Goal: Information Seeking & Learning: Learn about a topic

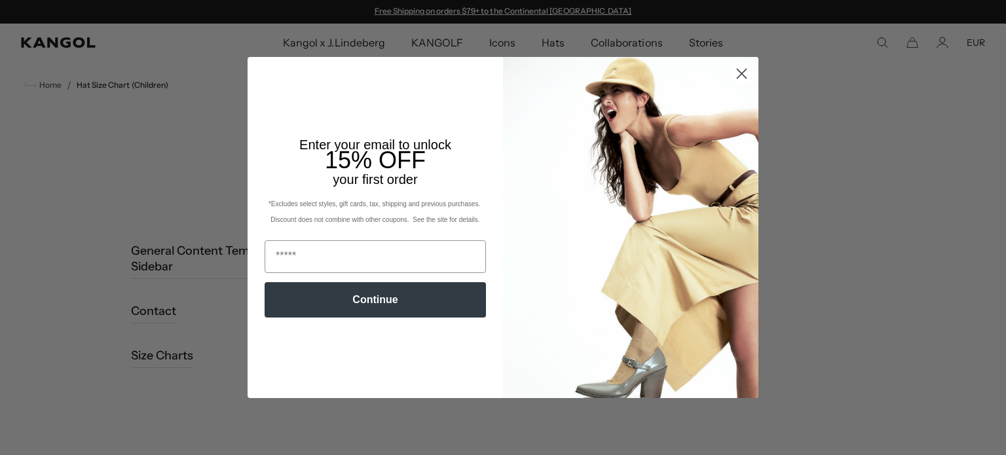
click at [733, 79] on circle "Close dialog" at bounding box center [742, 74] width 22 height 22
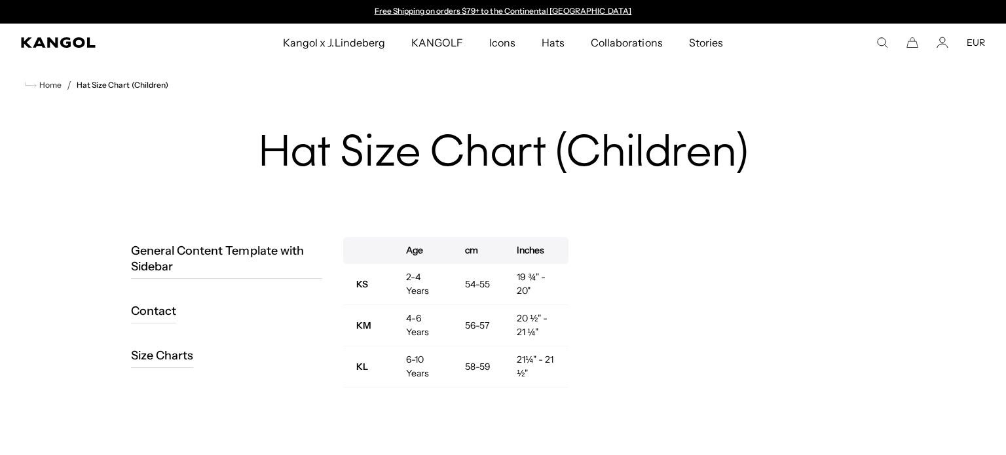
click at [737, 96] on icon "Close dialog" at bounding box center [741, 107] width 23 height 23
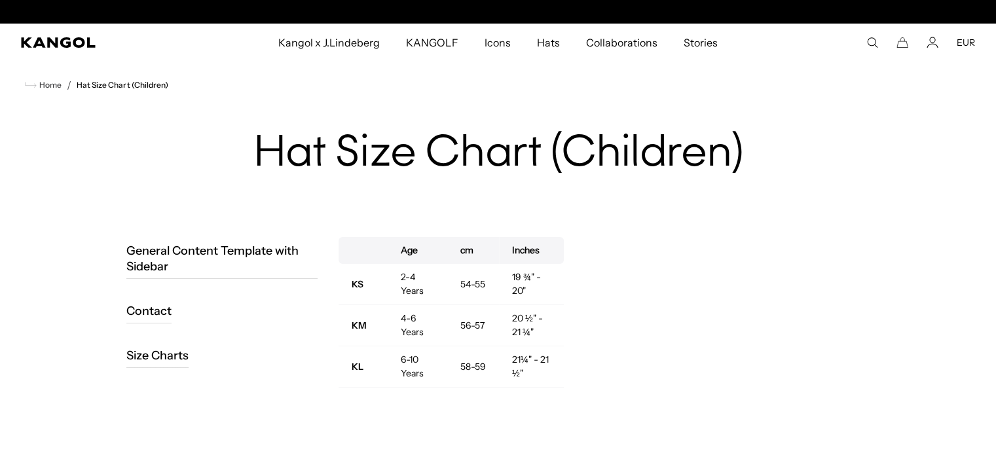
scroll to position [0, 270]
click at [359, 280] on strong "KS" at bounding box center [358, 284] width 12 height 12
drag, startPoint x: 357, startPoint y: 278, endPoint x: 430, endPoint y: 276, distance: 72.7
click at [430, 276] on tr "KS 2-4 Years 54-55 19 ¾" - 20"" at bounding box center [451, 284] width 225 height 41
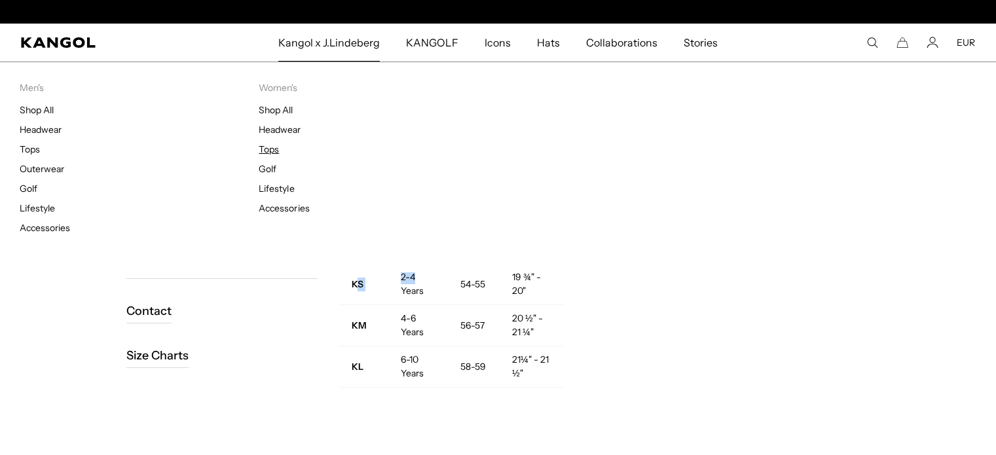
scroll to position [0, 0]
click at [276, 129] on link "Headwear" at bounding box center [280, 130] width 42 height 12
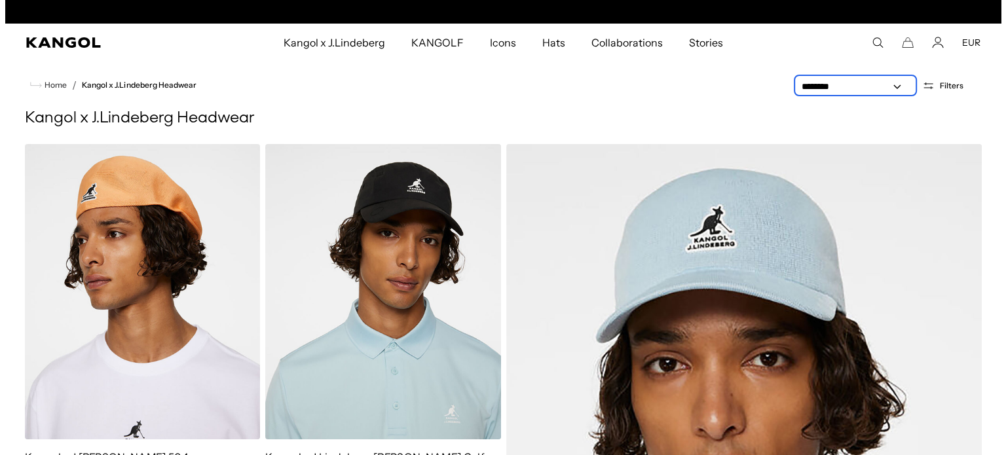
scroll to position [0, 270]
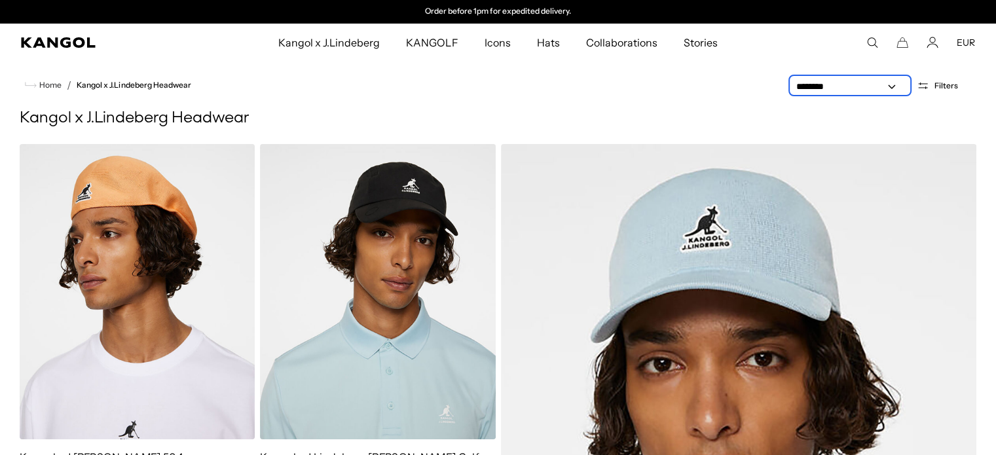
click at [891, 84] on select "**********" at bounding box center [850, 87] width 118 height 14
click at [929, 81] on icon "Open filters" at bounding box center [923, 86] width 12 height 12
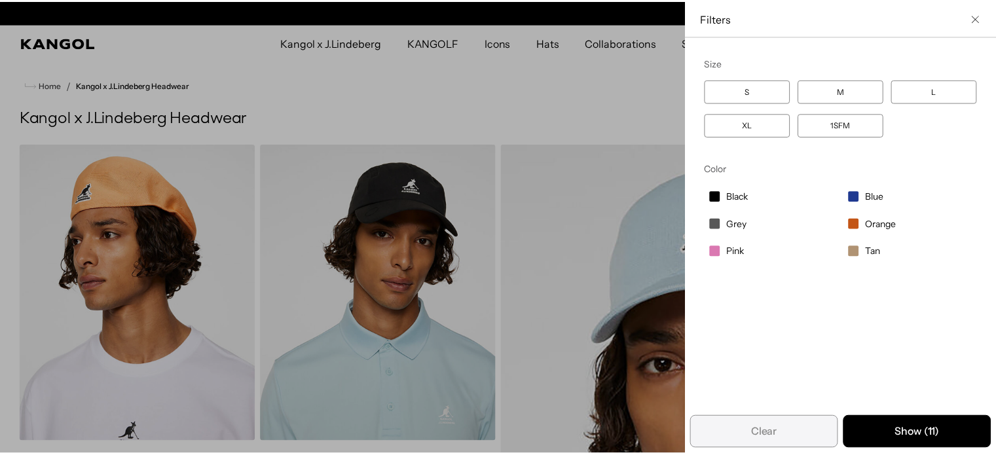
scroll to position [0, 0]
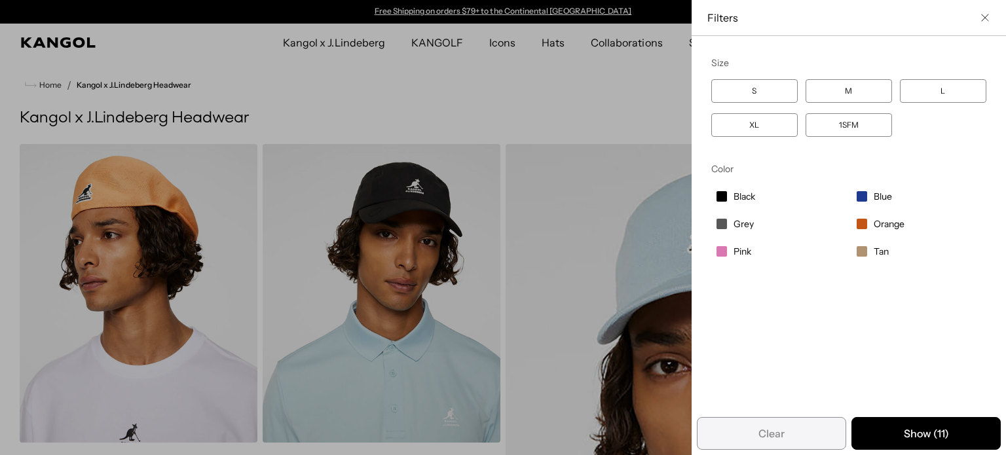
click at [528, 94] on div "Close filters list" at bounding box center [503, 227] width 1006 height 455
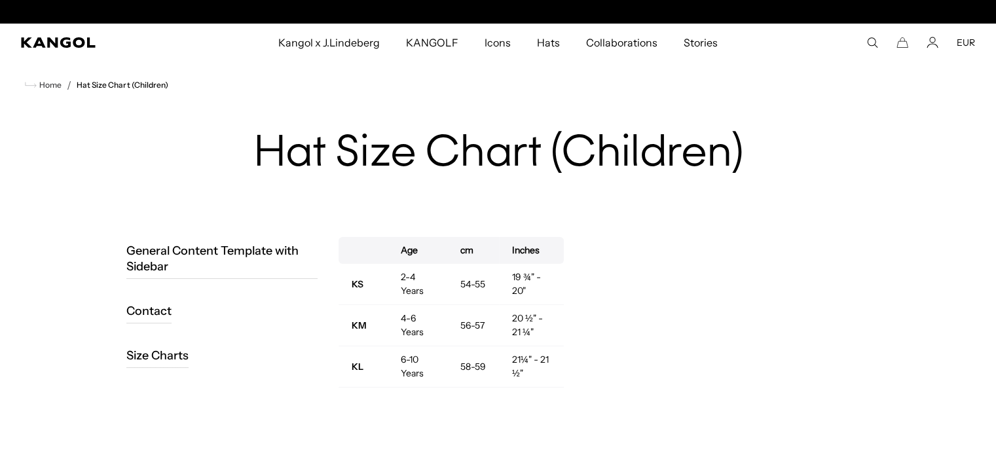
scroll to position [0, 270]
drag, startPoint x: 412, startPoint y: 284, endPoint x: 537, endPoint y: 284, distance: 125.1
click at [537, 284] on tr "KS 2-4 Years 54-55 19 ¾" - 20"" at bounding box center [451, 284] width 225 height 41
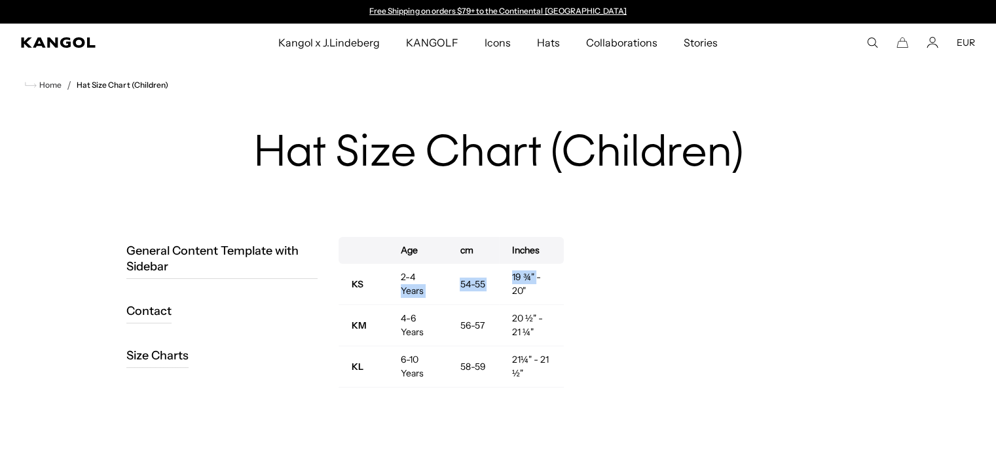
click at [524, 281] on td "19 ¾" - 20"" at bounding box center [531, 284] width 65 height 41
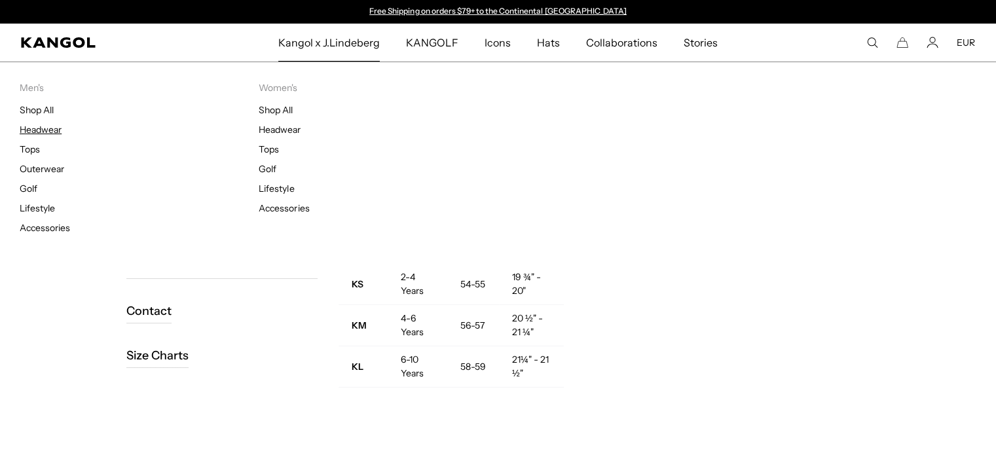
click at [42, 126] on link "Headwear" at bounding box center [41, 130] width 42 height 12
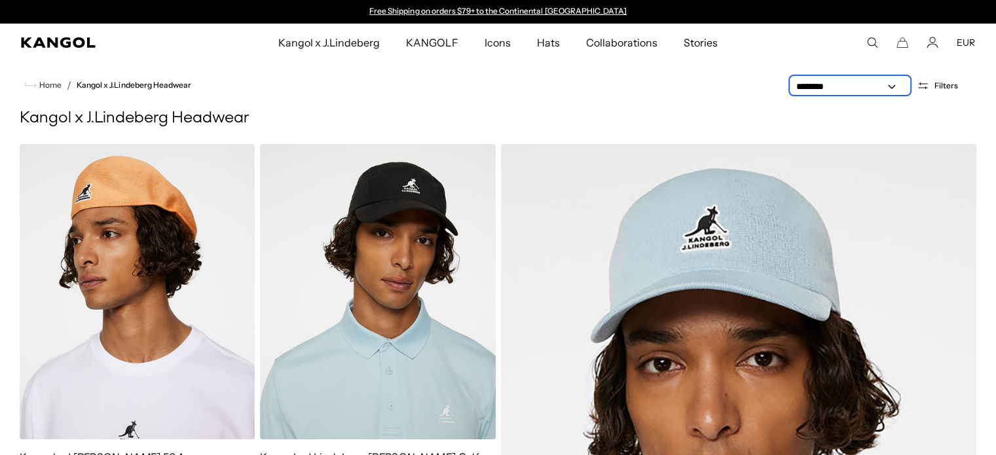
click at [907, 86] on select "**********" at bounding box center [850, 87] width 118 height 14
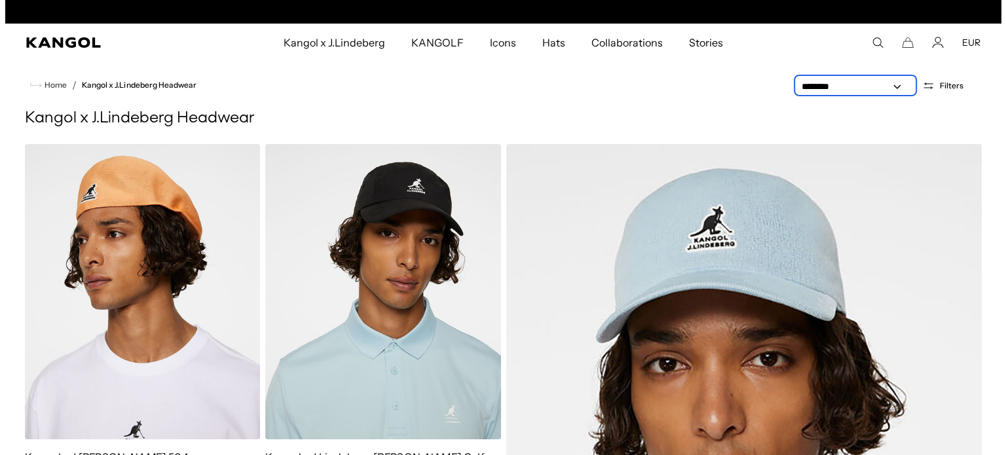
scroll to position [0, 270]
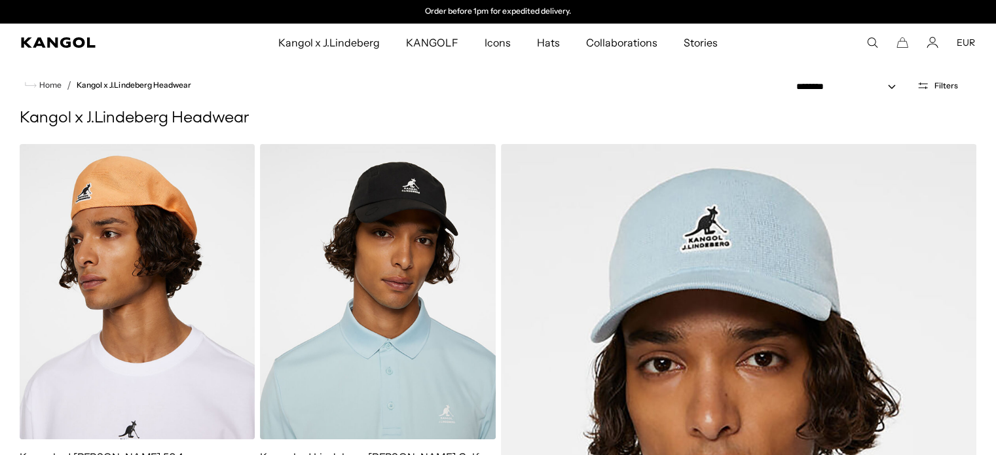
click at [928, 84] on icon "Open filters" at bounding box center [923, 84] width 9 height 0
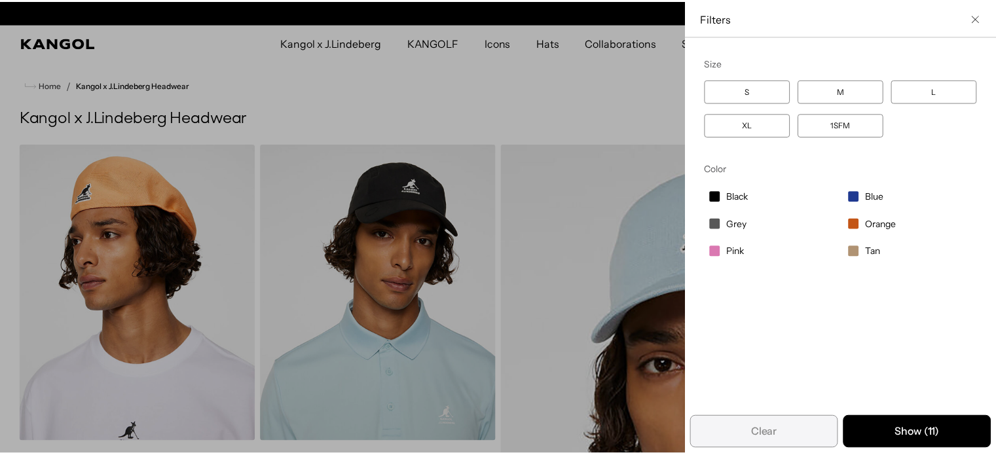
scroll to position [0, 0]
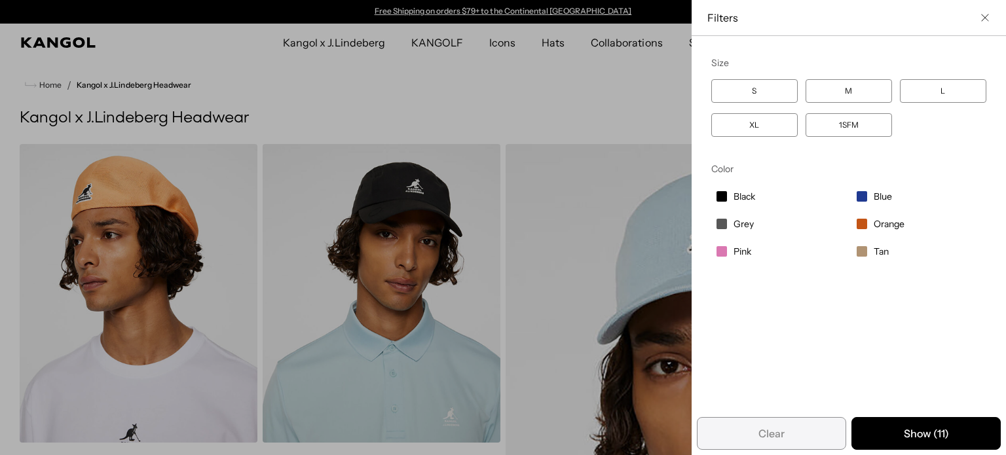
click at [625, 108] on div "Close filters list" at bounding box center [503, 227] width 1006 height 455
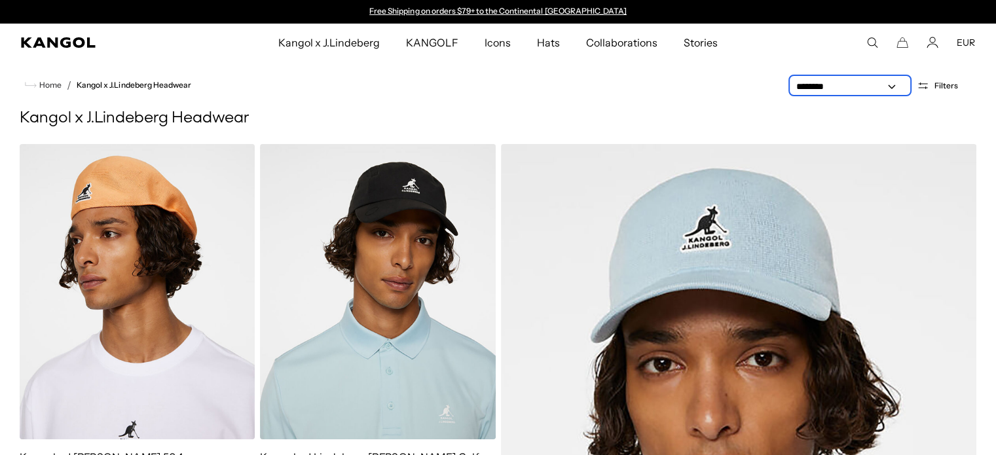
click at [824, 84] on select "**********" at bounding box center [850, 87] width 118 height 14
select select "*****"
click at [792, 80] on select "**********" at bounding box center [850, 87] width 118 height 14
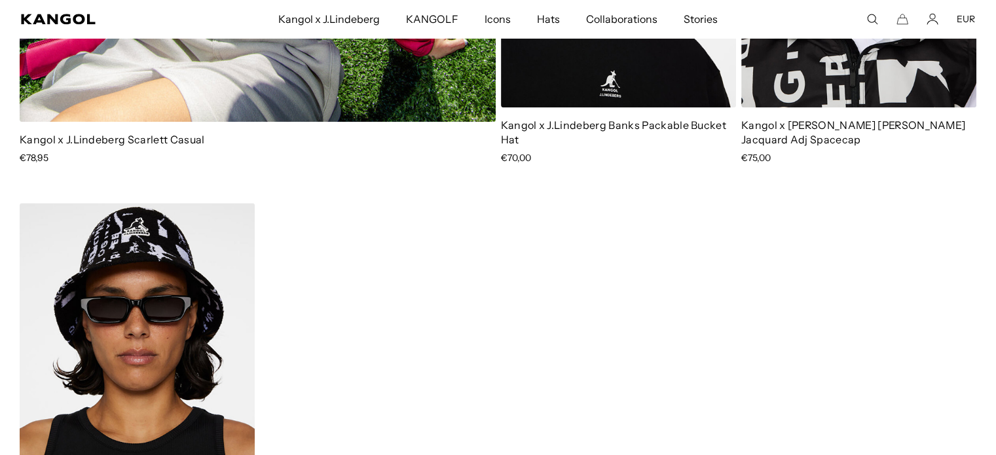
scroll to position [1637, 0]
